Goal: Information Seeking & Learning: Learn about a topic

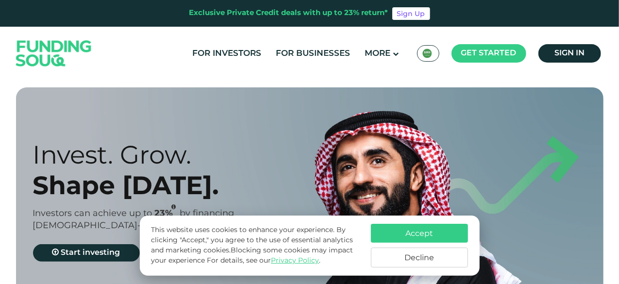
click at [429, 60] on div "KSA عربي" at bounding box center [428, 53] width 22 height 16
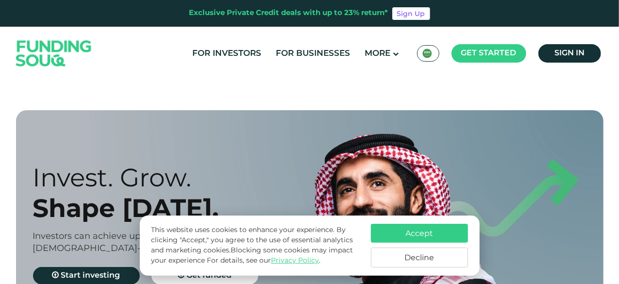
click at [422, 58] on img at bounding box center [427, 54] width 10 height 10
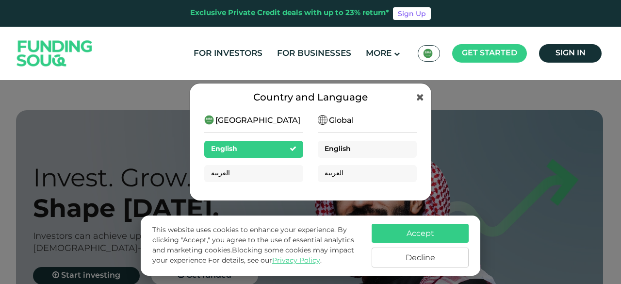
click at [373, 151] on div "English" at bounding box center [367, 149] width 99 height 17
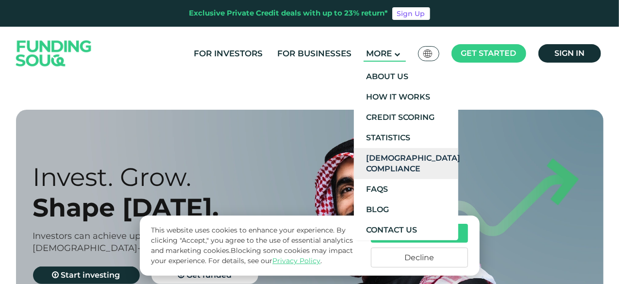
click at [407, 166] on link "[DEMOGRAPHIC_DATA] Compliance" at bounding box center [406, 163] width 104 height 31
